Goal: Navigation & Orientation: Find specific page/section

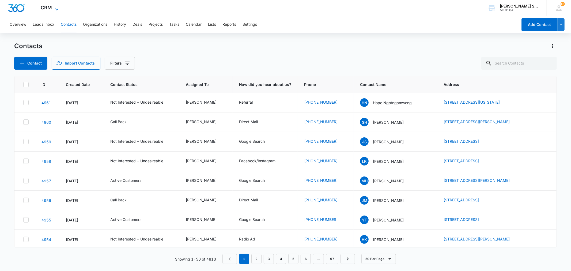
click at [56, 7] on icon at bounding box center [57, 9] width 6 height 6
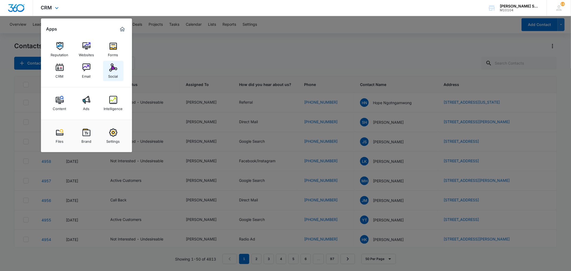
click at [112, 67] on img at bounding box center [113, 67] width 8 height 8
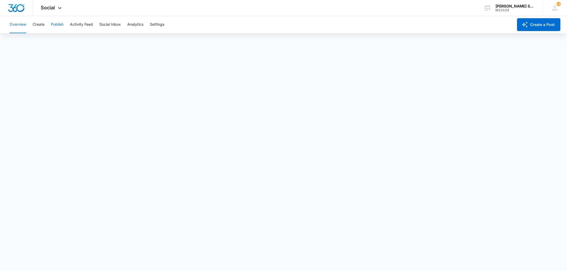
click at [57, 25] on button "Publish" at bounding box center [57, 24] width 13 height 17
click at [50, 11] on div "Social Apps Reputation Websites Forms CRM Email Social Content Ads Intelligence…" at bounding box center [52, 8] width 38 height 16
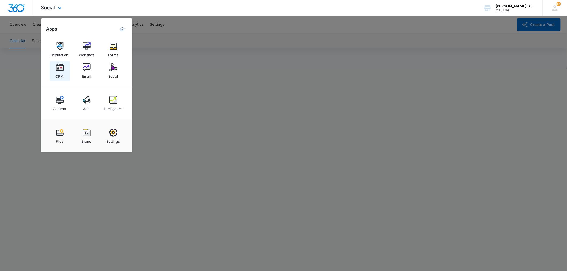
click at [62, 67] on img at bounding box center [60, 67] width 8 height 8
